Goal: Information Seeking & Learning: Learn about a topic

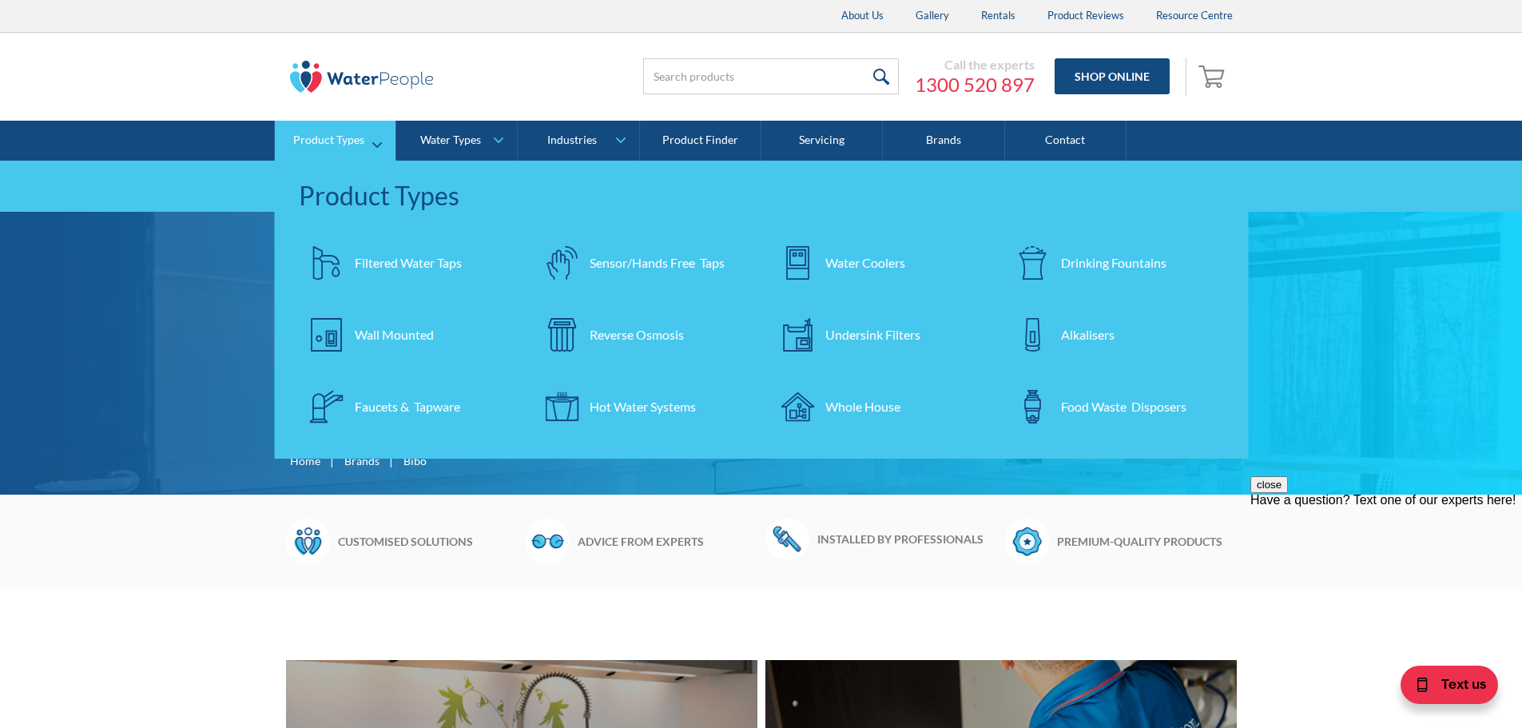
click at [409, 351] on link "Wall Mounted" at bounding box center [409, 335] width 220 height 56
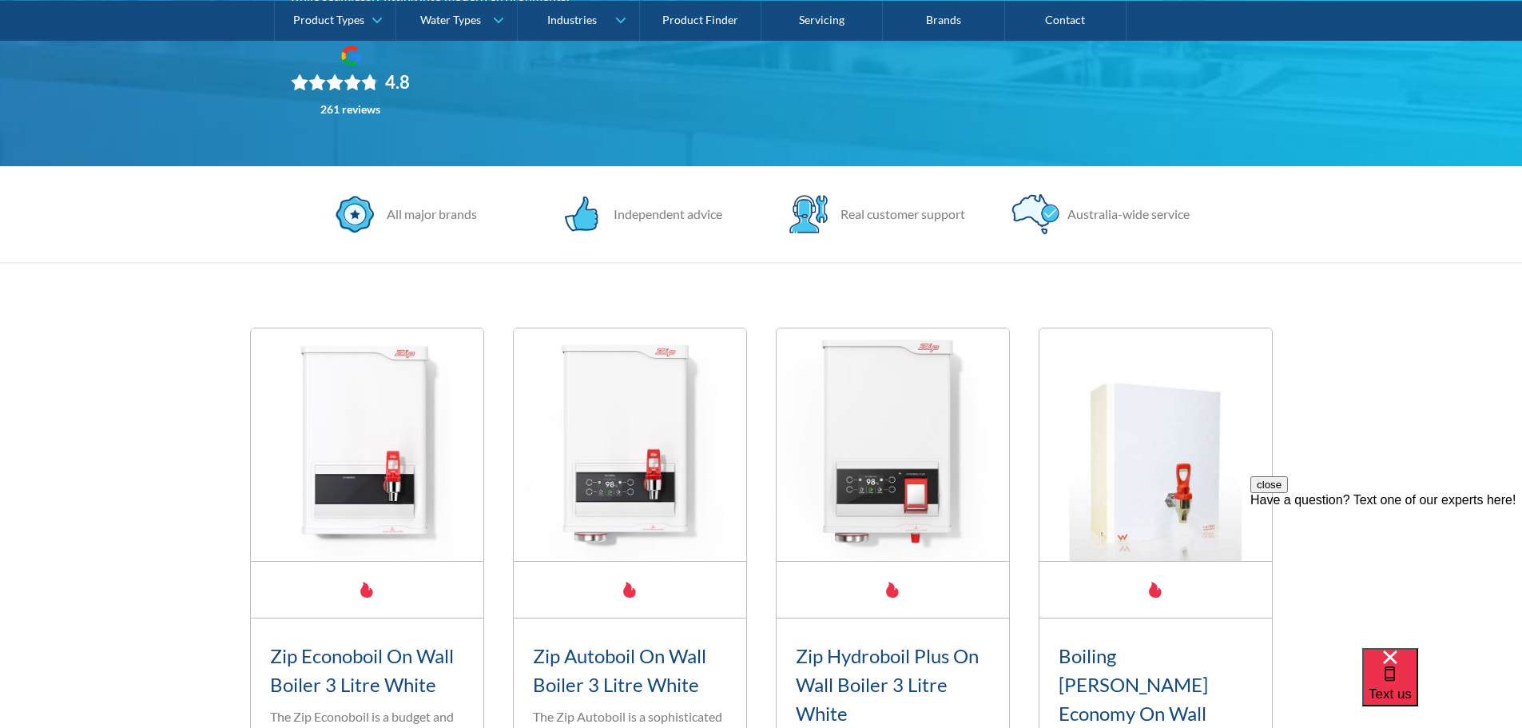
scroll to position [373, 0]
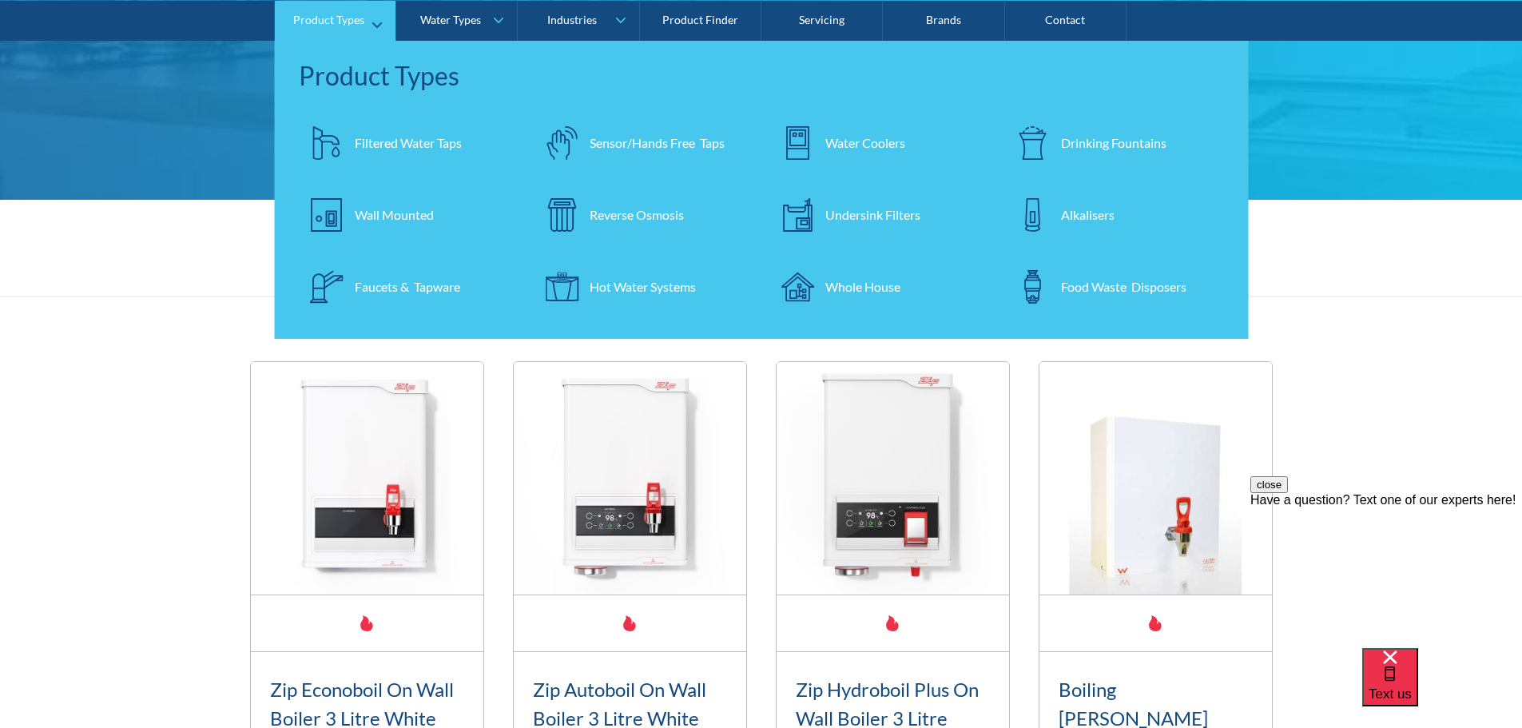
click at [626, 286] on div "Hot Water Systems" at bounding box center [643, 286] width 106 height 19
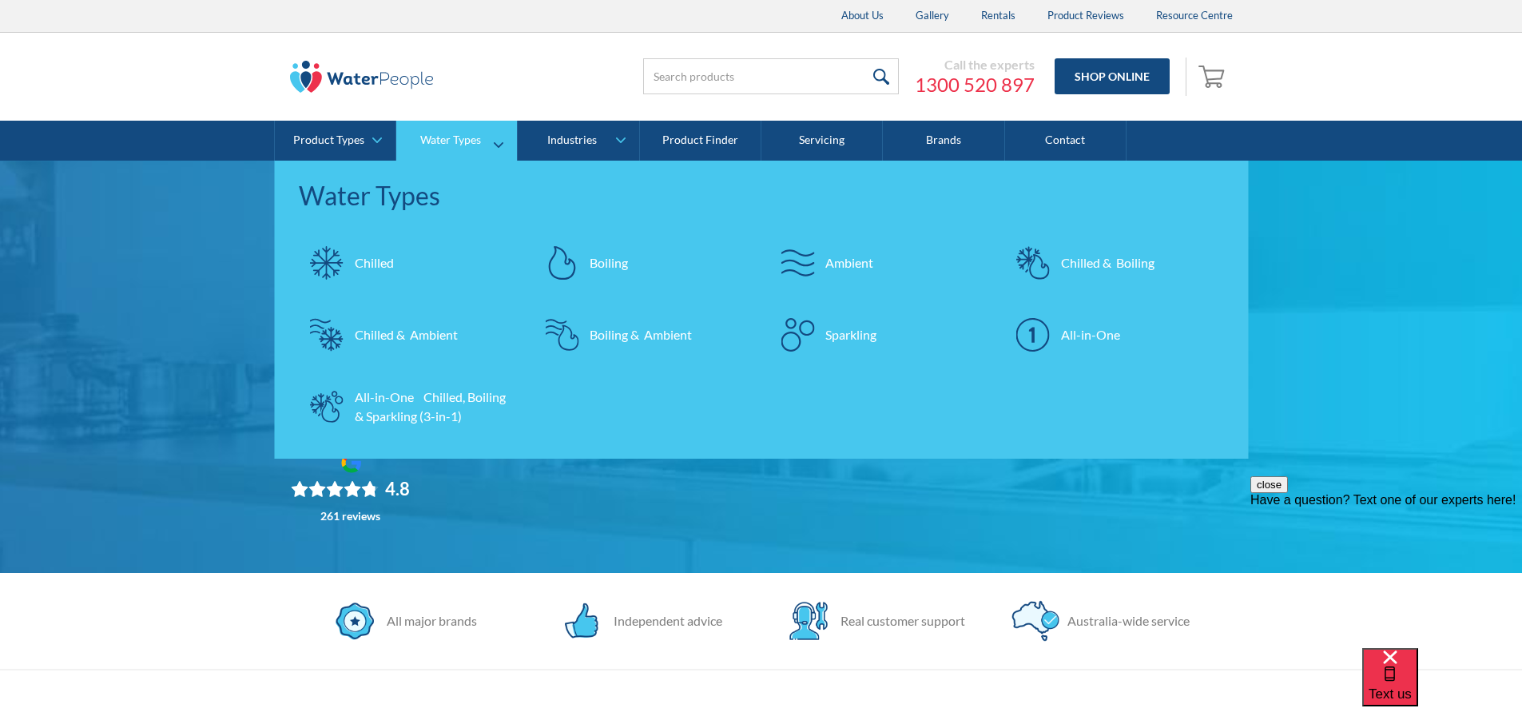
click at [1128, 265] on div "Chilled & Boiling" at bounding box center [1108, 262] width 94 height 19
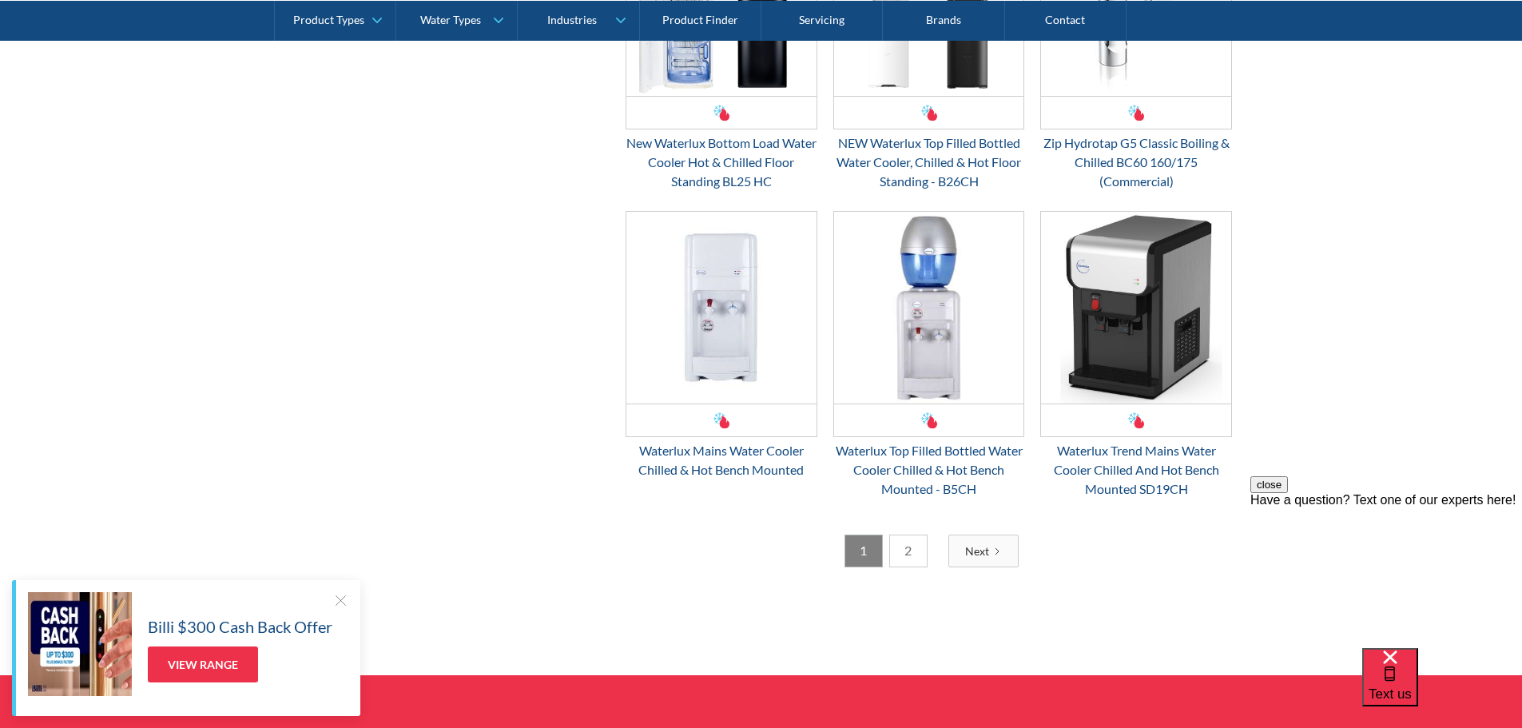
scroll to position [2611, 0]
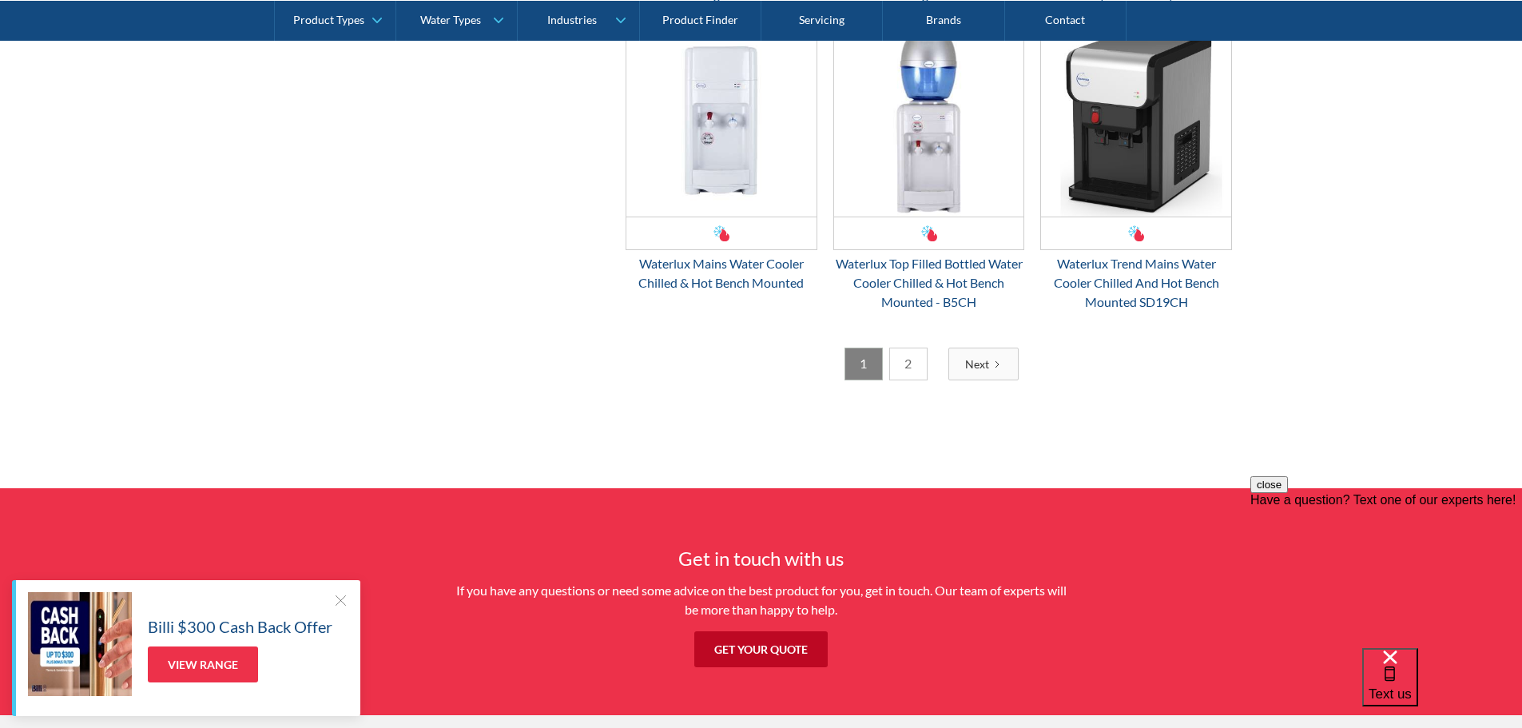
click at [886, 366] on div "1 2" at bounding box center [886, 364] width 83 height 33
click at [897, 357] on link "2" at bounding box center [908, 364] width 38 height 33
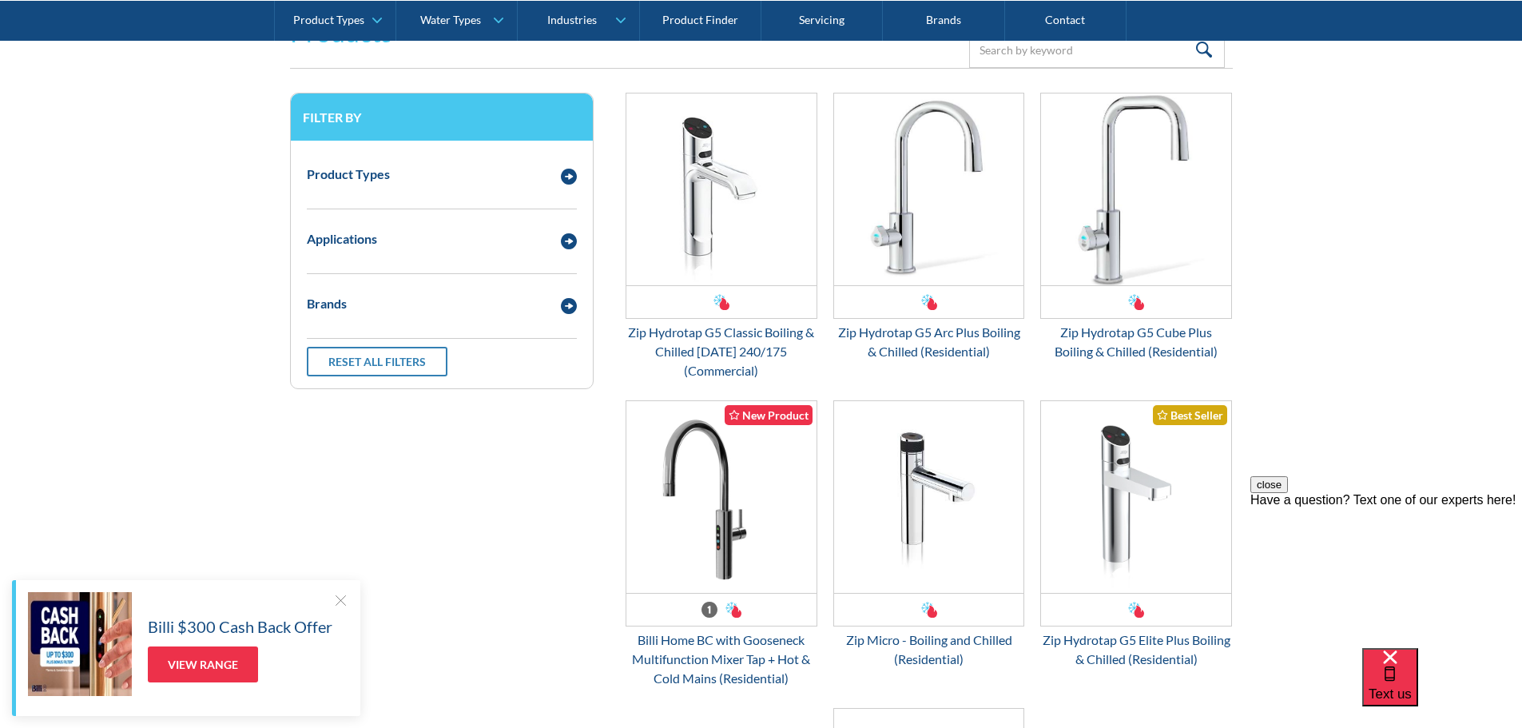
scroll to position [372, 0]
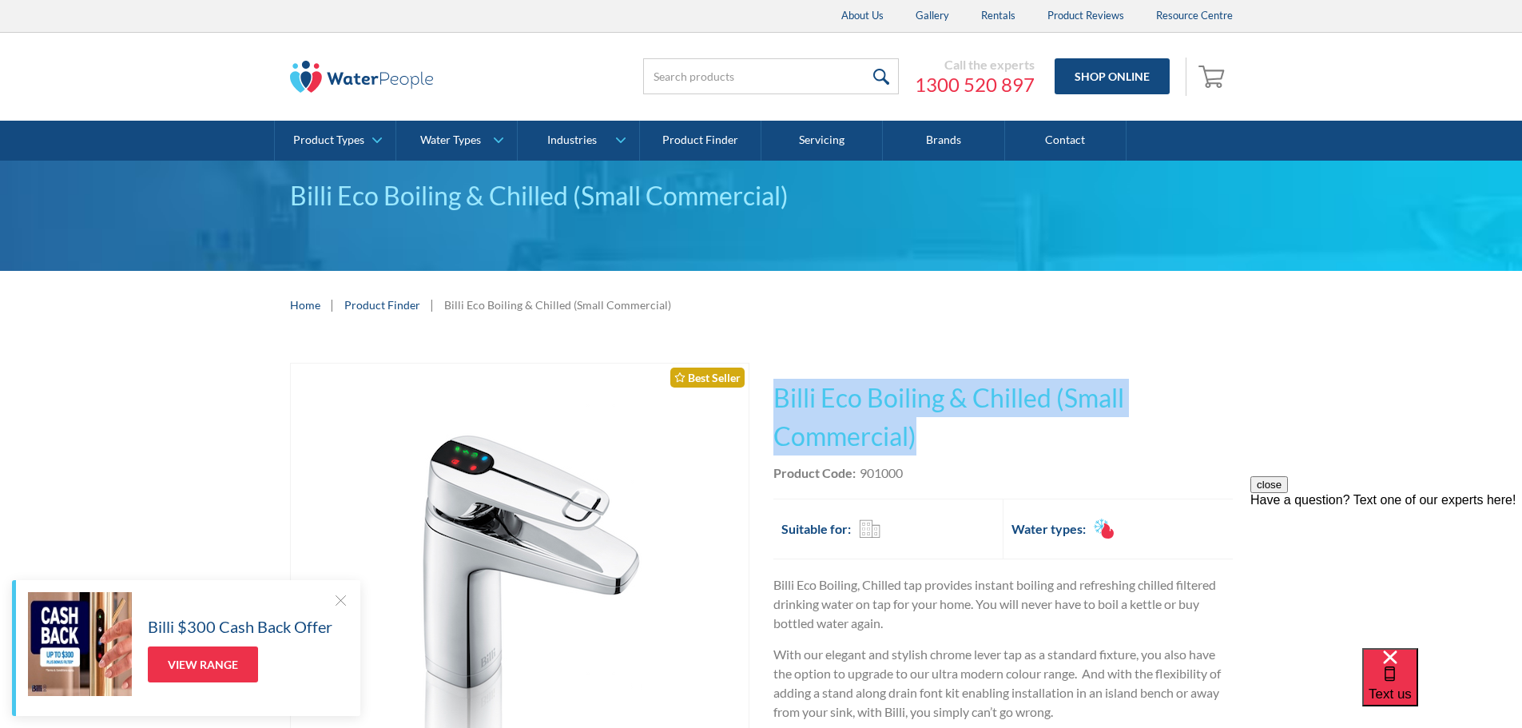
drag, startPoint x: 779, startPoint y: 398, endPoint x: 945, endPoint y: 433, distance: 169.1
click at [945, 433] on h1 "Billi Eco Boiling & Chilled (Small Commercial)" at bounding box center [1004, 417] width 460 height 77
copy h1 "Billi Eco Boiling & Chilled (Small Commercial)"
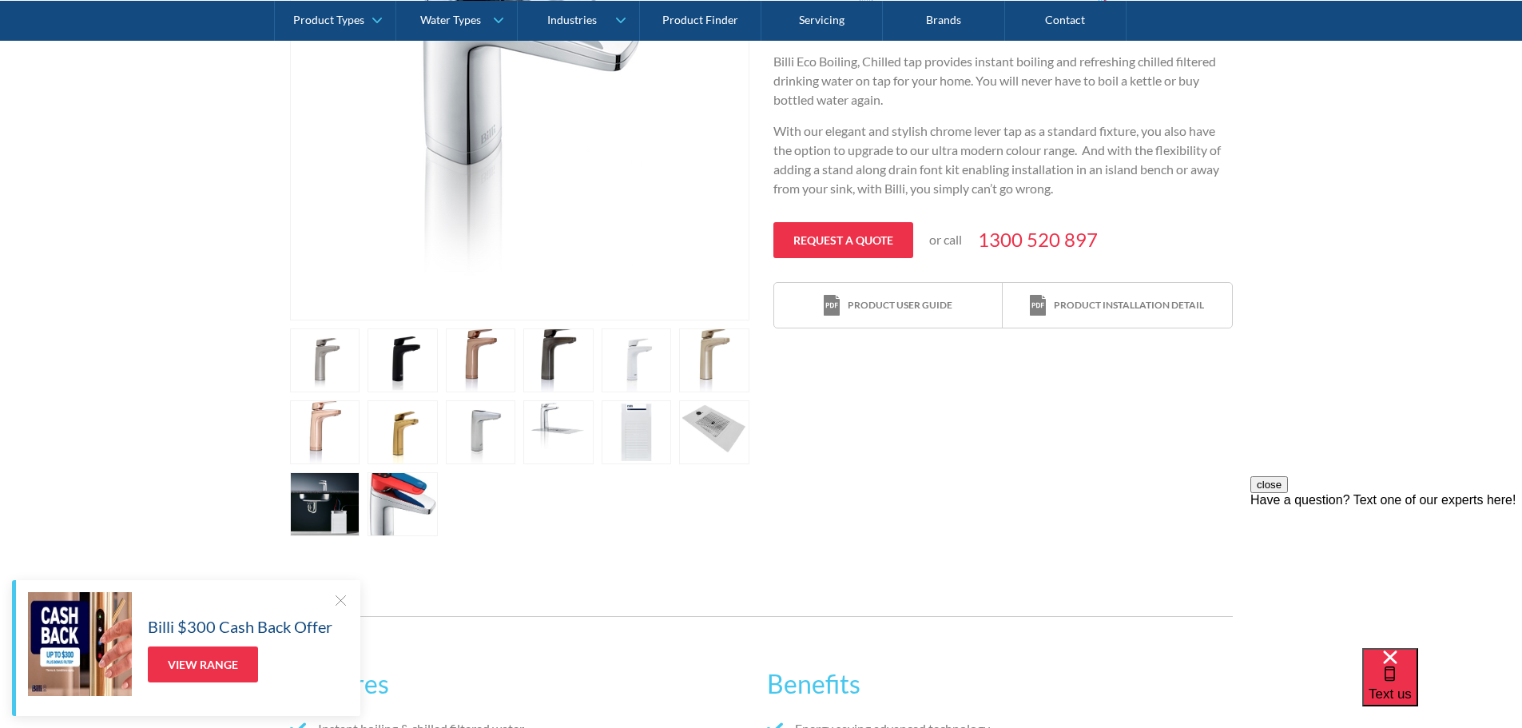
scroll to position [559, 0]
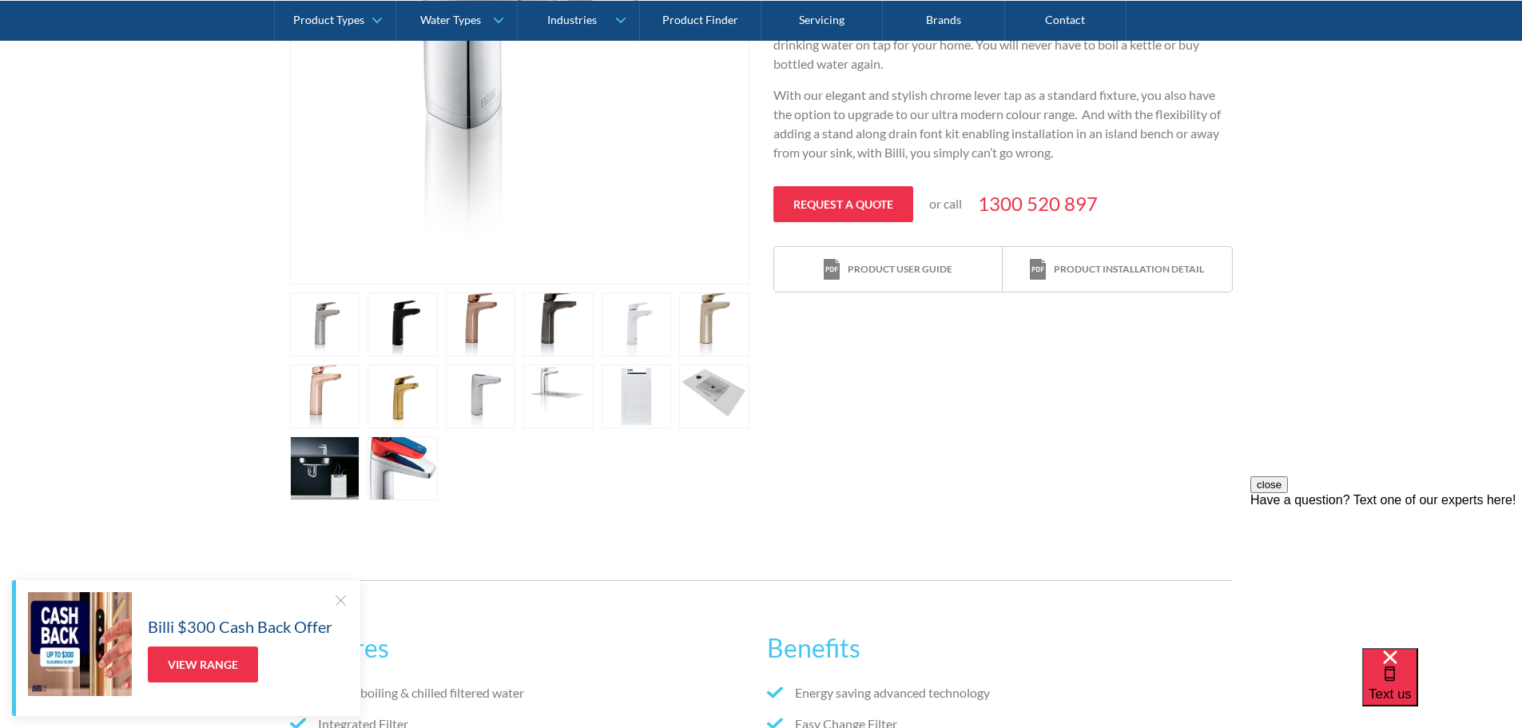
click at [328, 356] on link "open lightbox" at bounding box center [325, 325] width 70 height 64
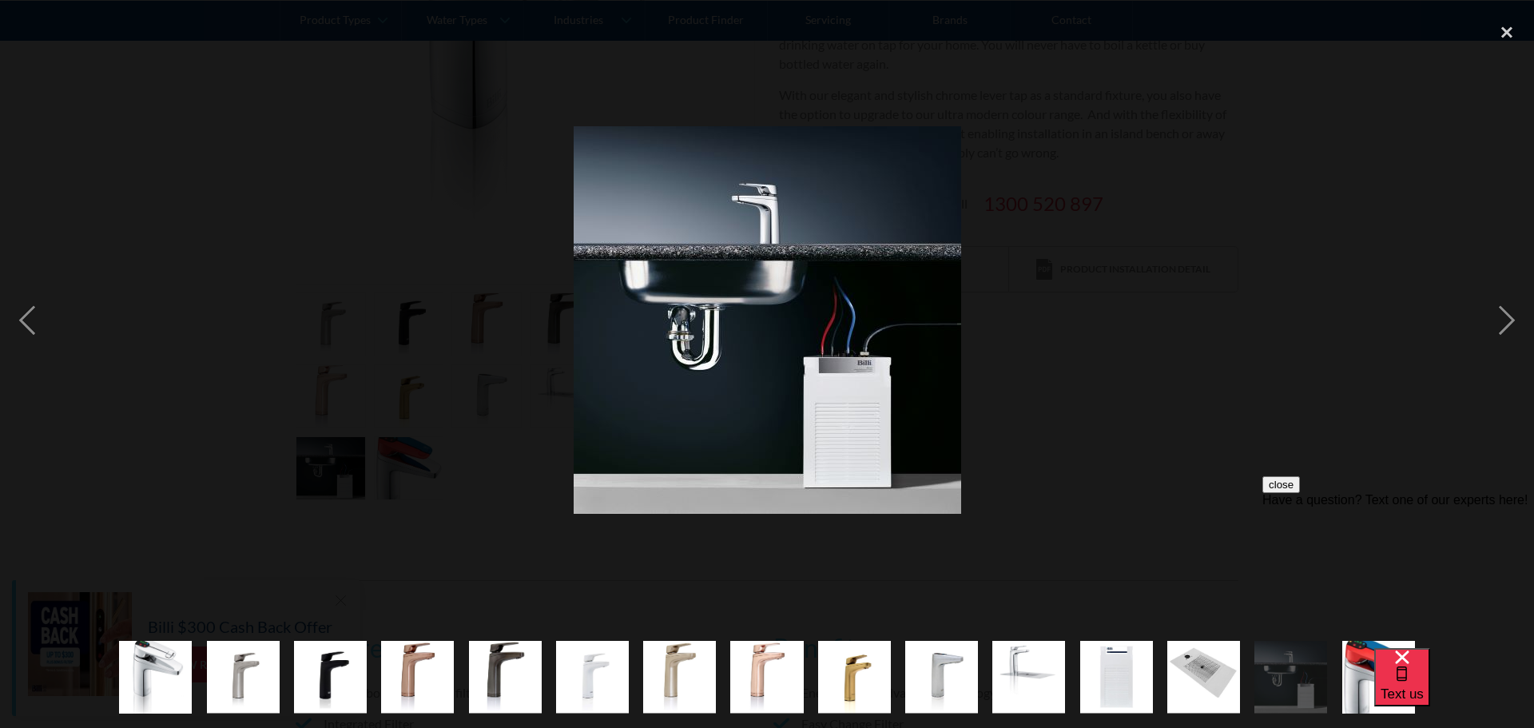
click at [1104, 657] on img "show item 12 of 15" at bounding box center [1117, 677] width 73 height 73
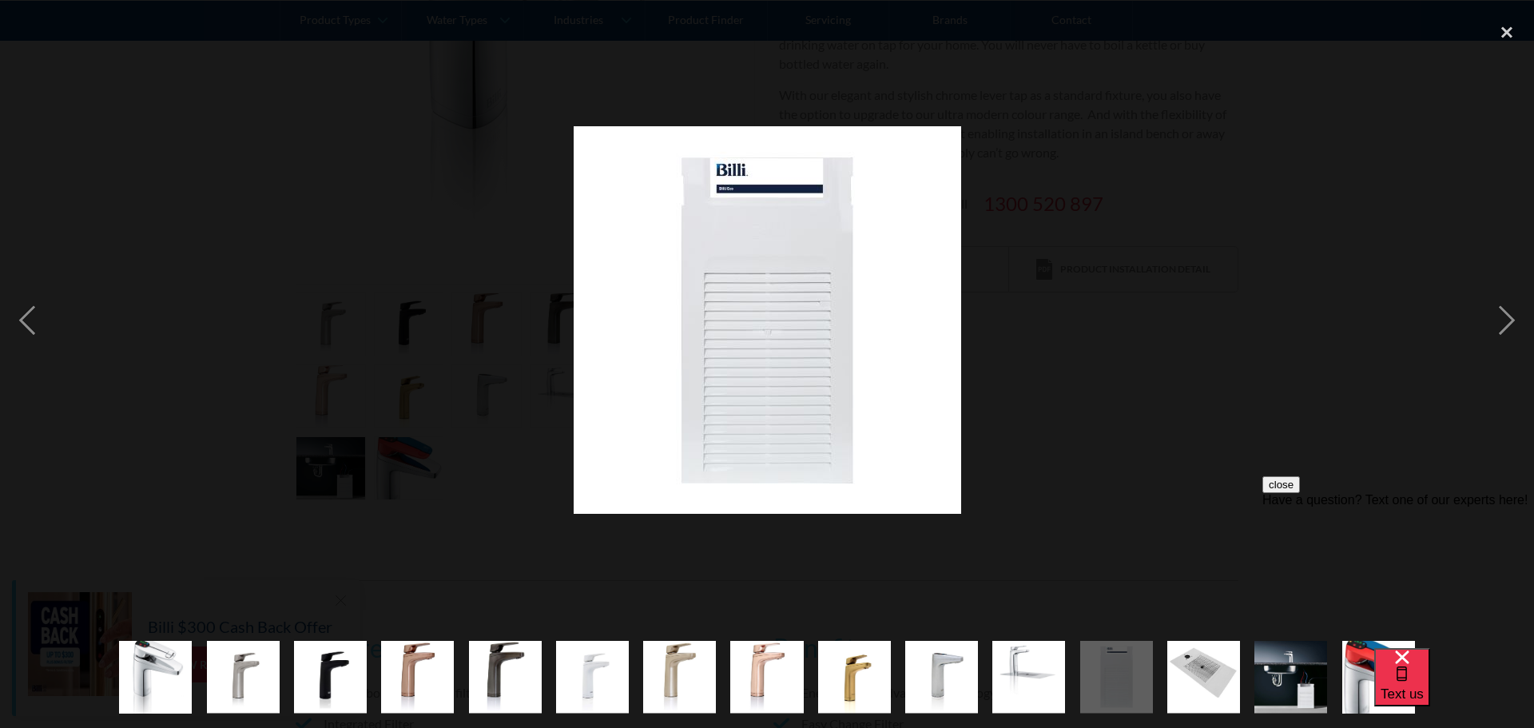
click at [1195, 663] on img "show item 13 of 15" at bounding box center [1204, 677] width 73 height 73
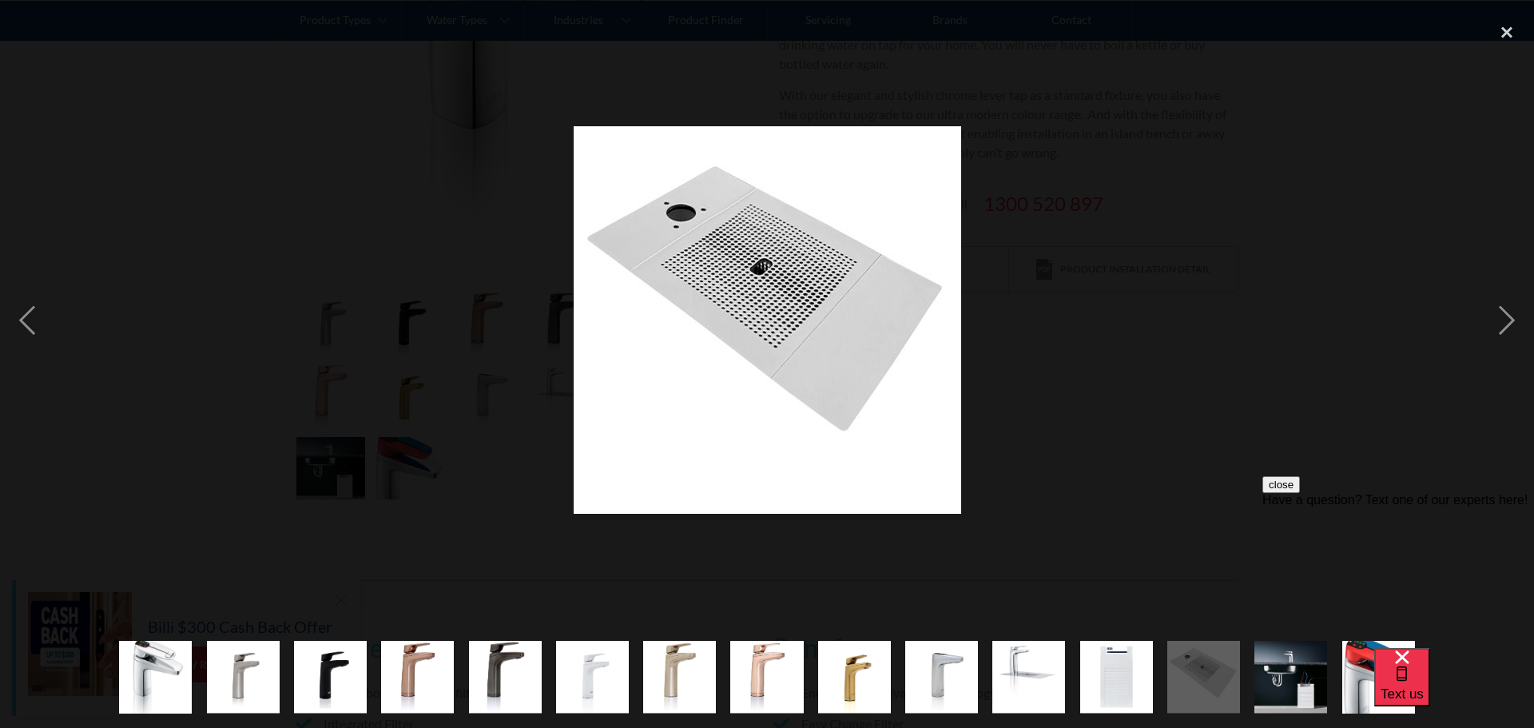
click at [1154, 672] on div "show item 12 of 15" at bounding box center [1116, 677] width 87 height 102
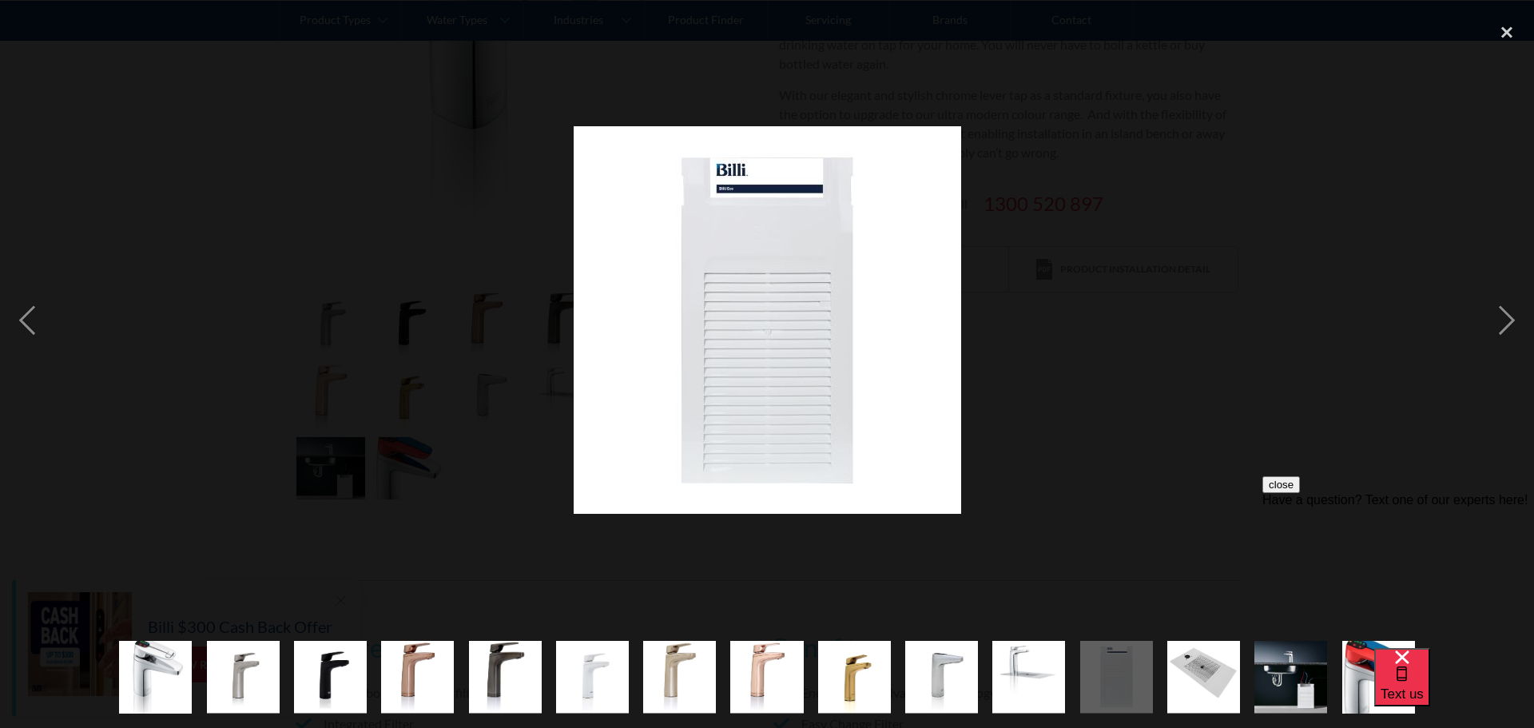
click at [1090, 683] on img "show item 12 of 15" at bounding box center [1117, 677] width 73 height 73
click at [995, 675] on img "show item 11 of 15" at bounding box center [1029, 677] width 73 height 73
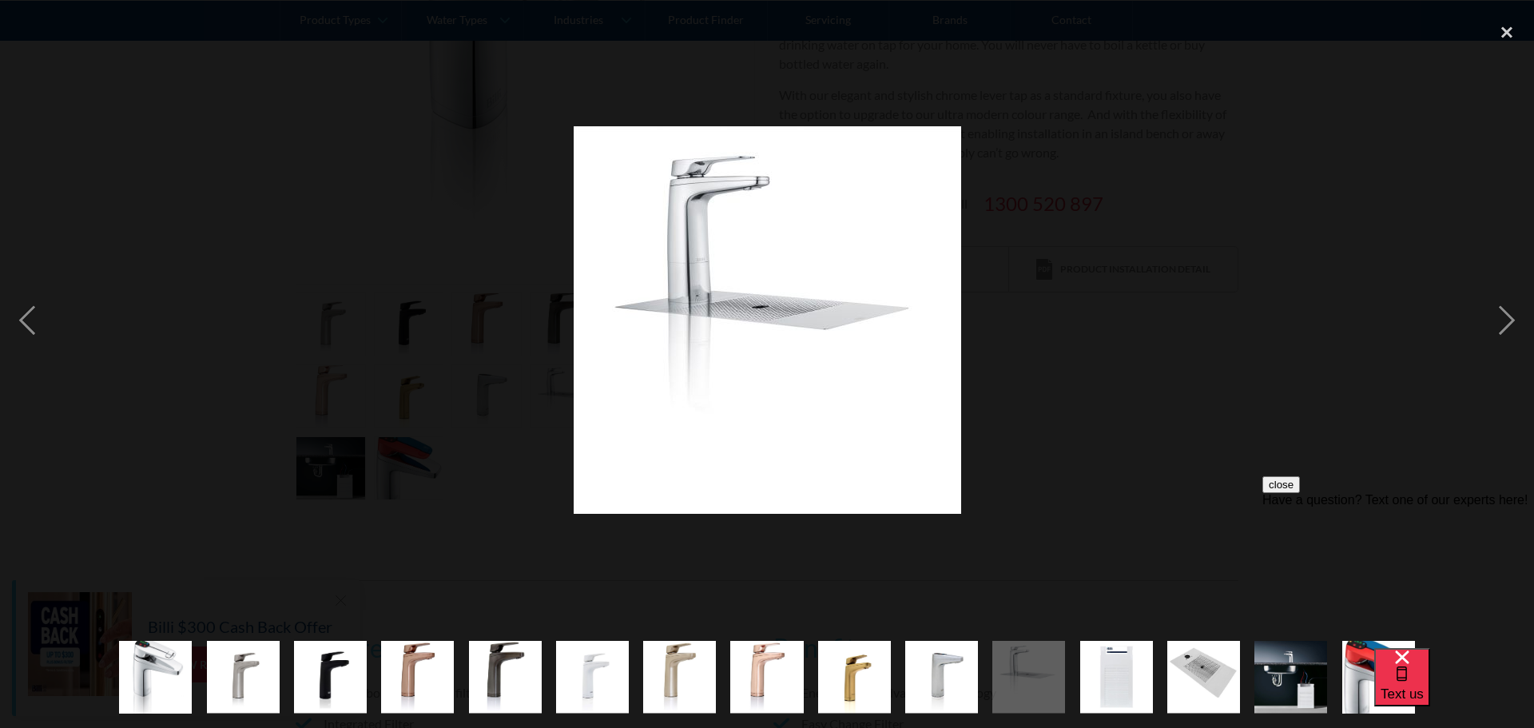
click at [280, 666] on div "show item 2 of 15" at bounding box center [242, 677] width 87 height 102
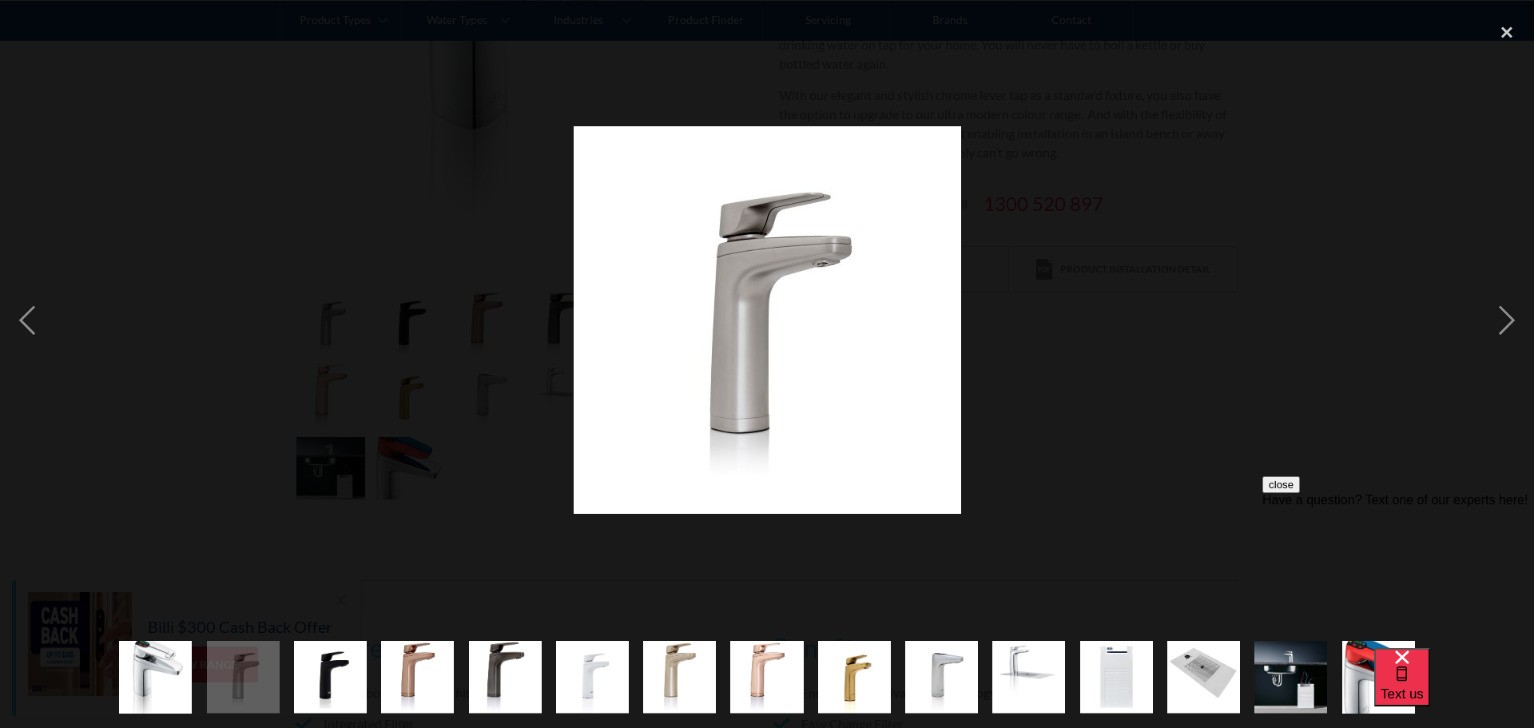
click at [154, 663] on img "show item 1 of 15" at bounding box center [155, 677] width 73 height 110
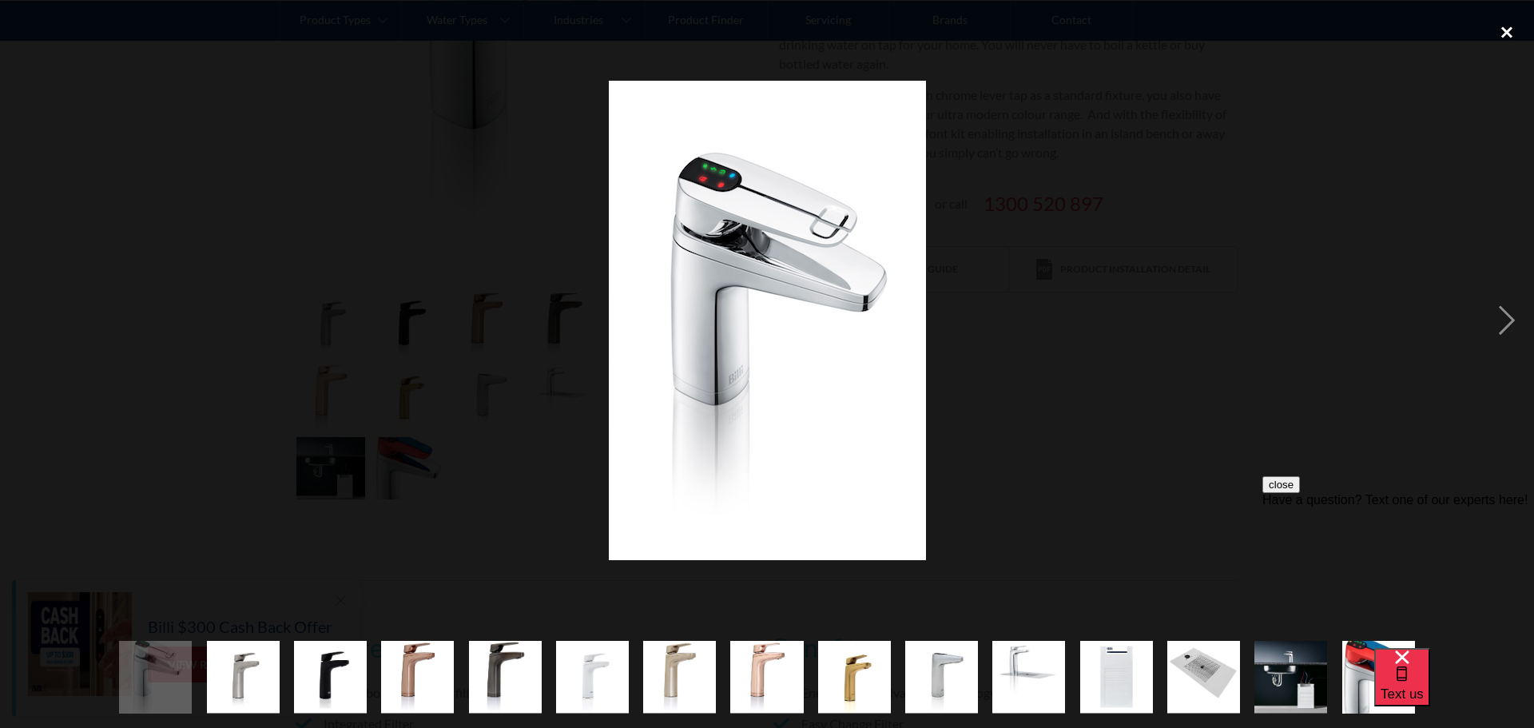
click at [1507, 38] on div "close lightbox" at bounding box center [1507, 31] width 54 height 35
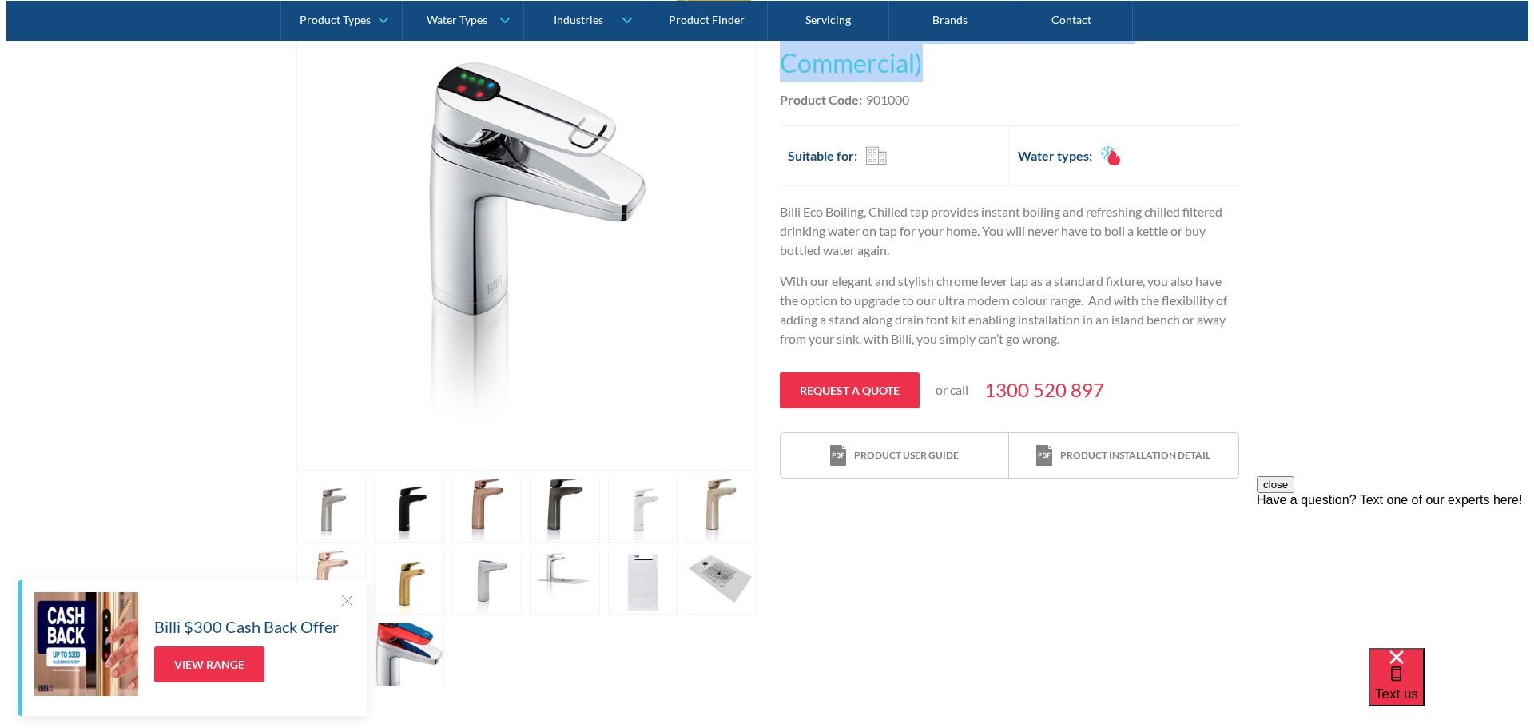
scroll to position [0, 0]
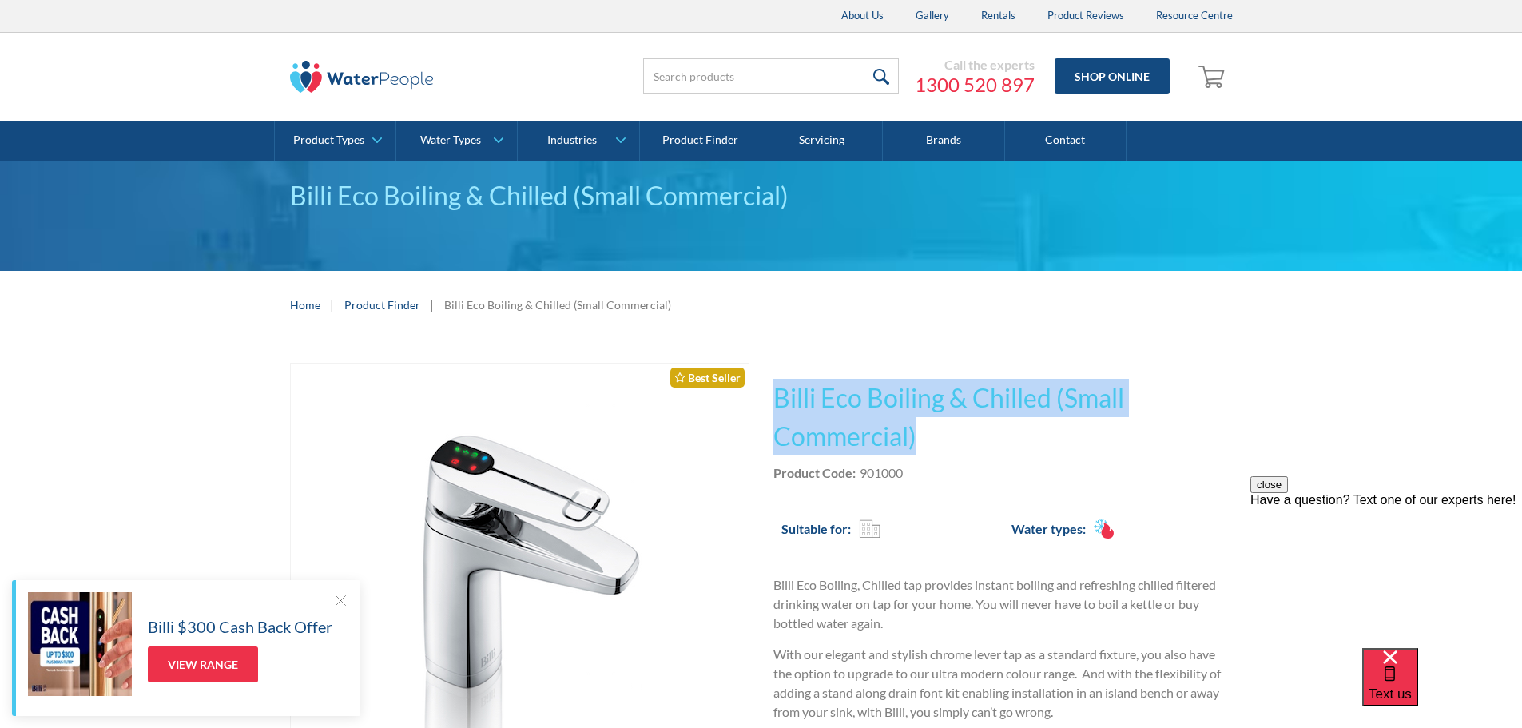
click at [306, 395] on link "Fits Most Brands Best Seller" at bounding box center [520, 603] width 460 height 481
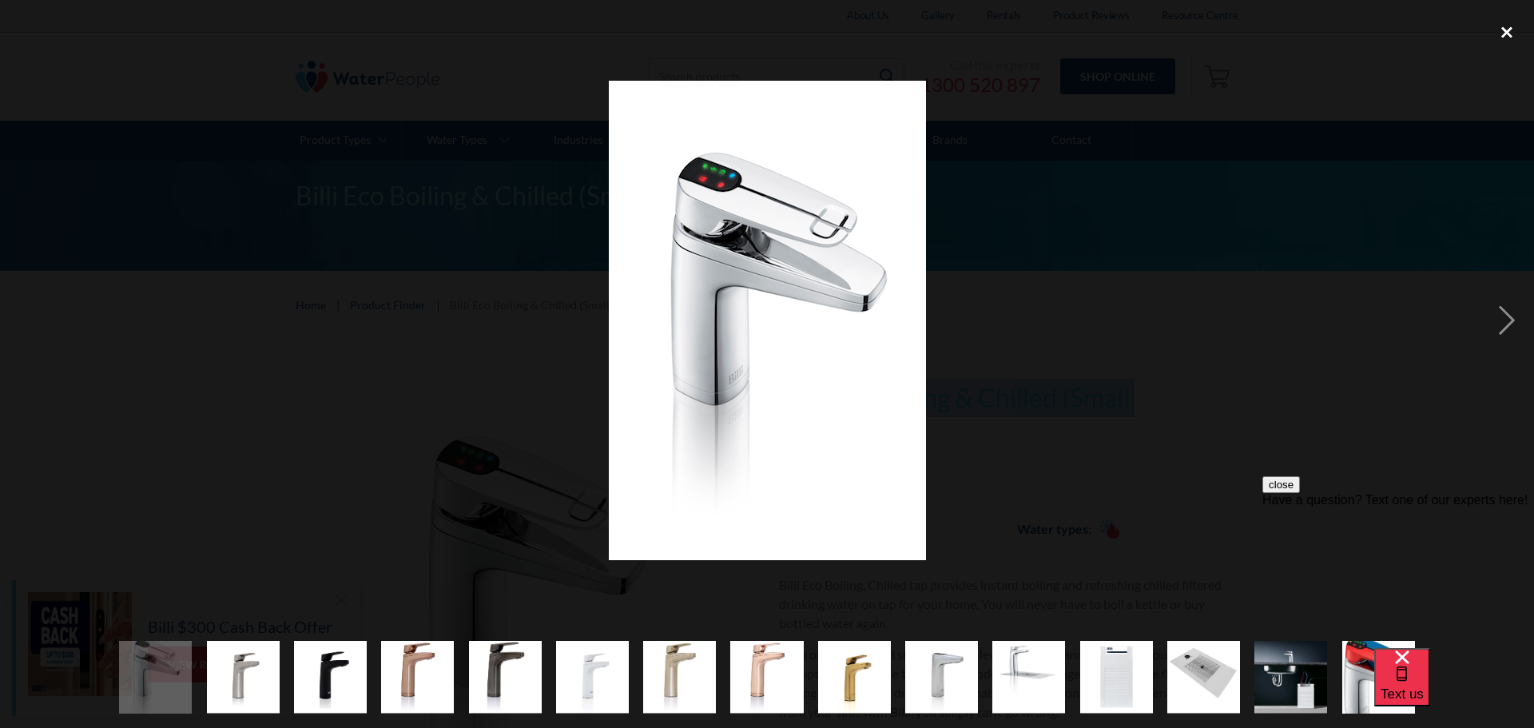
click at [1505, 31] on div "close lightbox" at bounding box center [1507, 31] width 54 height 35
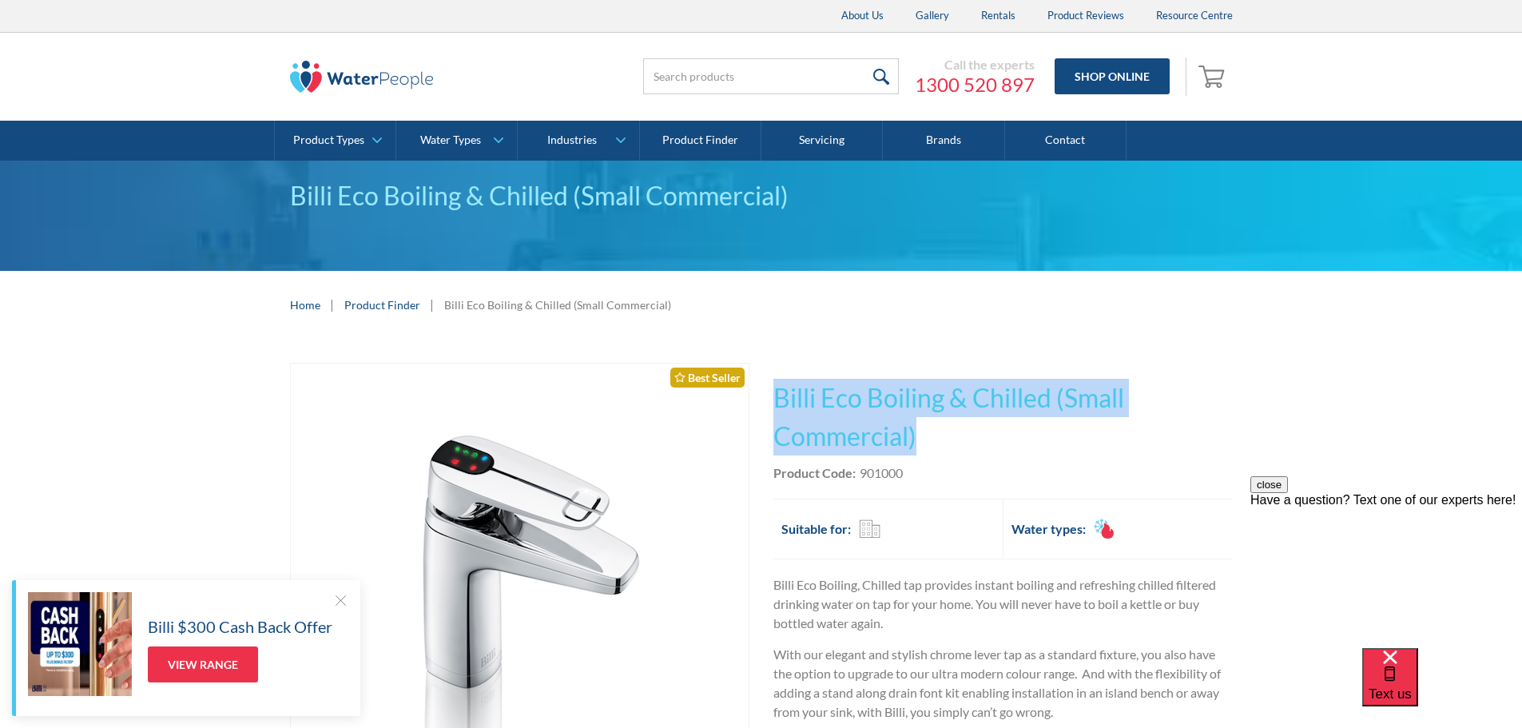
scroll to position [186, 0]
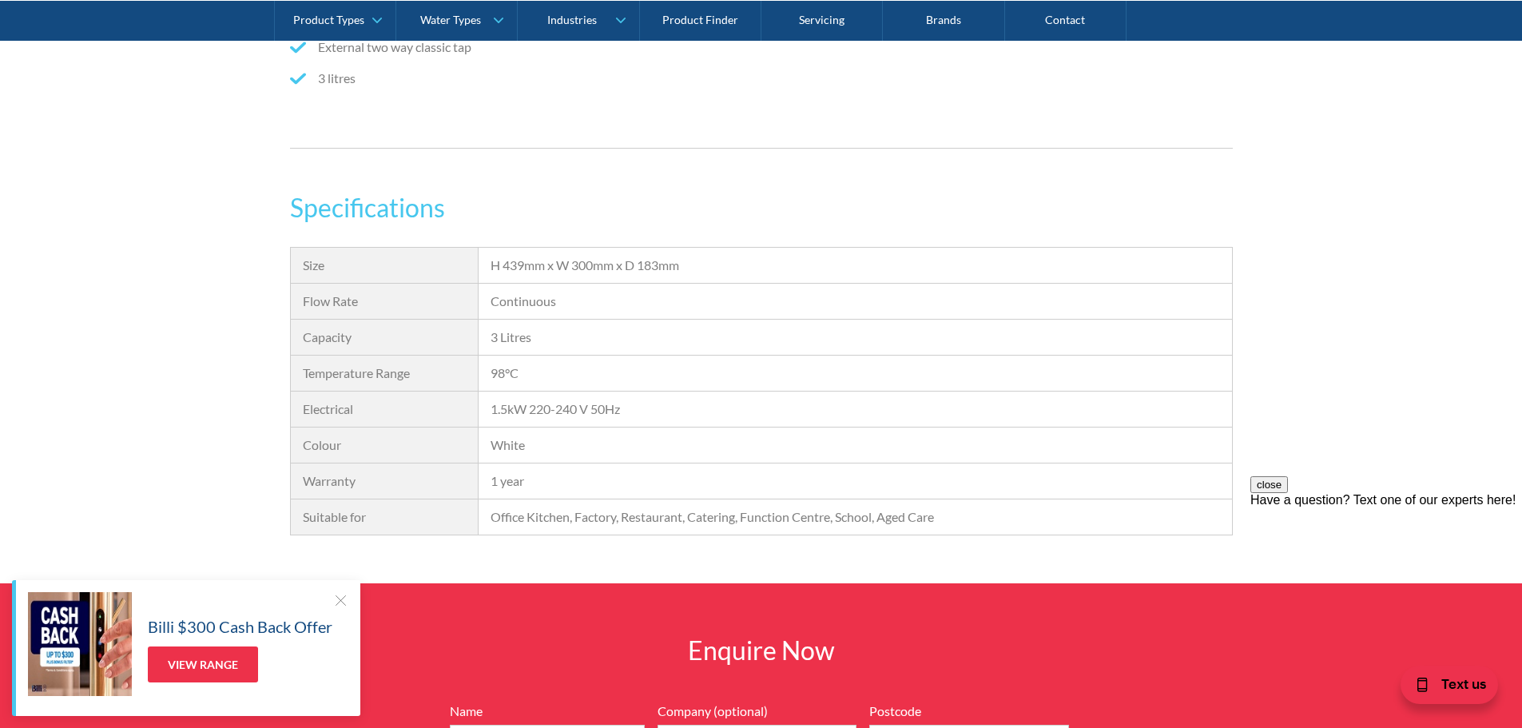
scroll to position [1119, 0]
